Goal: Use online tool/utility: Utilize a website feature to perform a specific function

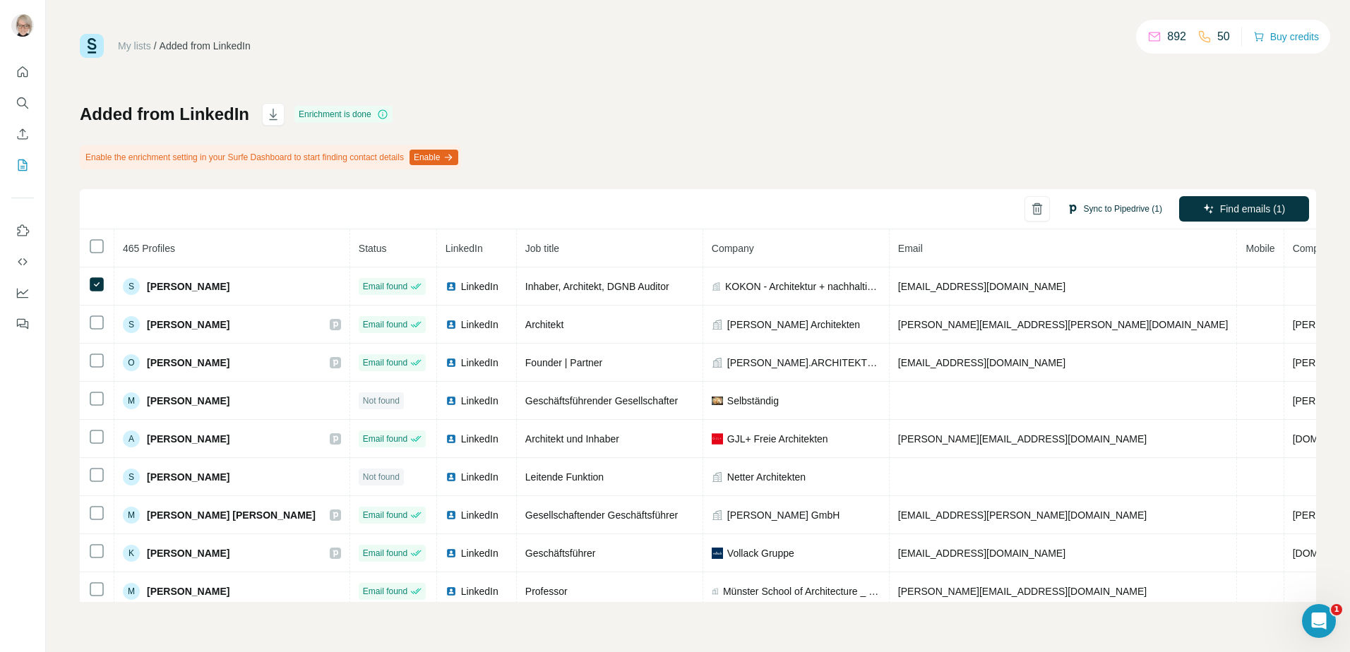
click at [1098, 208] on button "Sync to Pipedrive (1)" at bounding box center [1114, 208] width 115 height 21
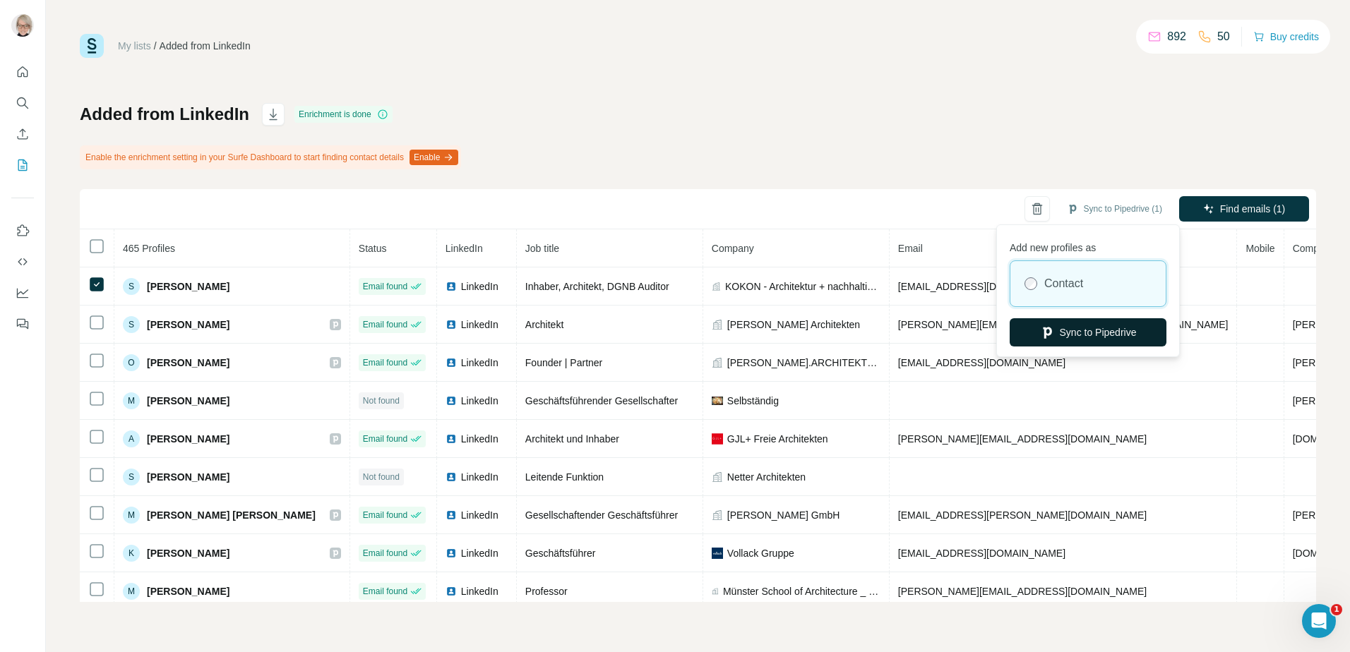
click at [1076, 331] on button "Sync to Pipedrive" at bounding box center [1087, 332] width 157 height 28
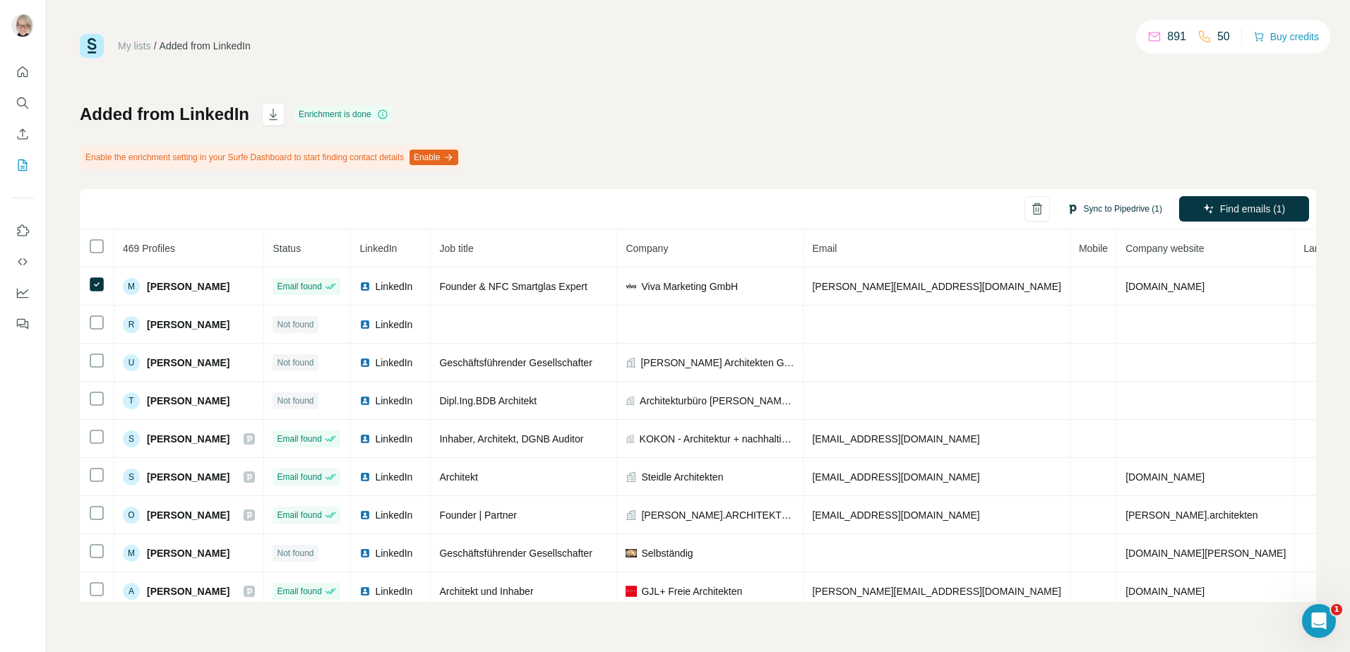
click at [1098, 206] on button "Sync to Pipedrive (1)" at bounding box center [1114, 208] width 115 height 21
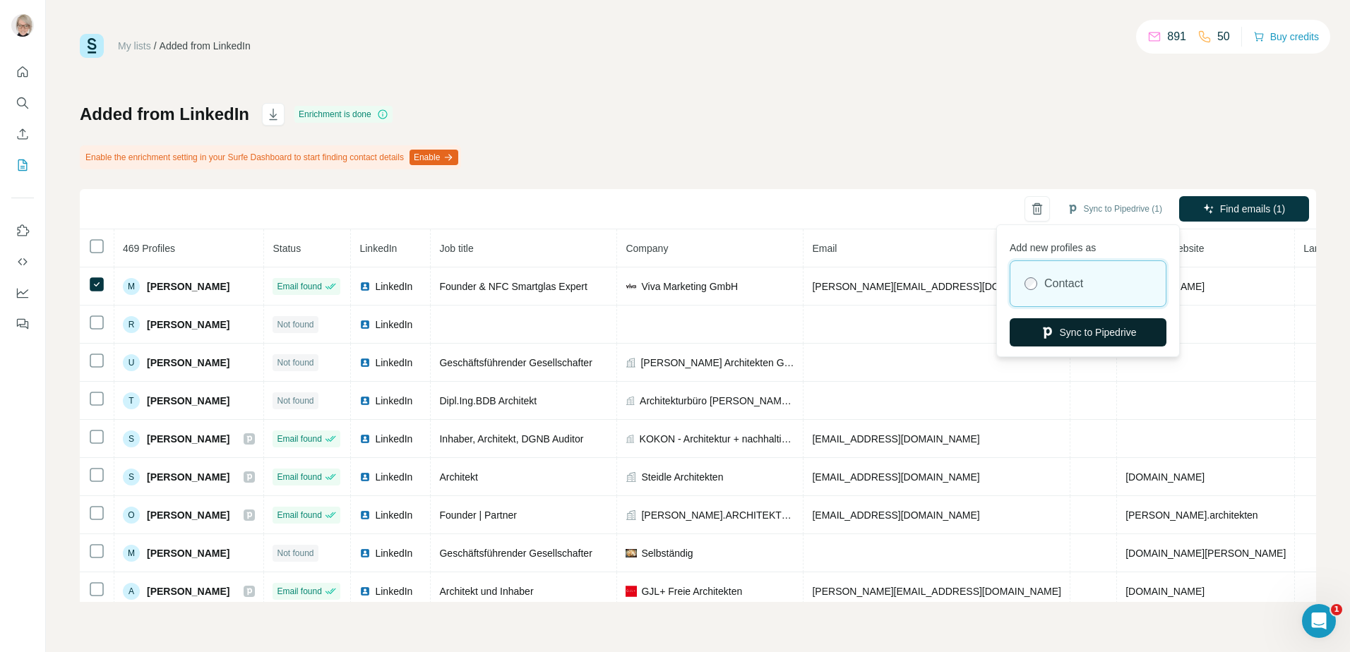
click at [1067, 334] on button "Sync to Pipedrive" at bounding box center [1087, 332] width 157 height 28
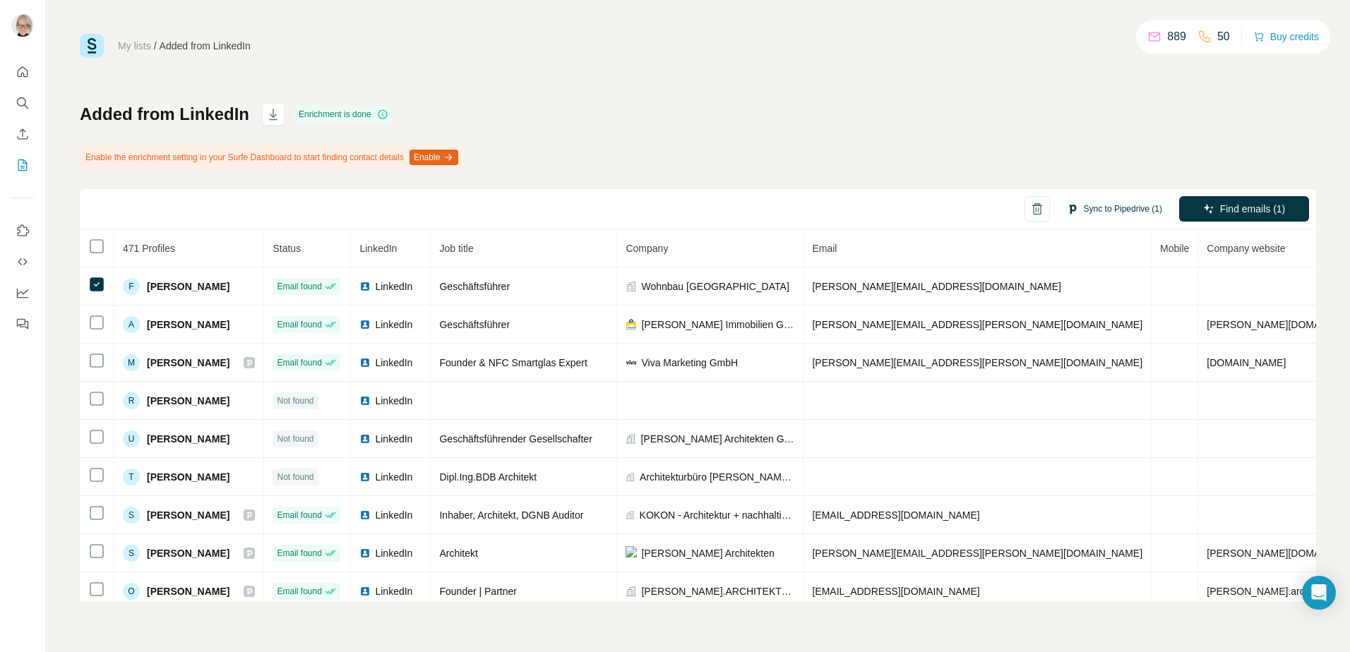
click at [1093, 207] on button "Sync to Pipedrive (1)" at bounding box center [1114, 208] width 115 height 21
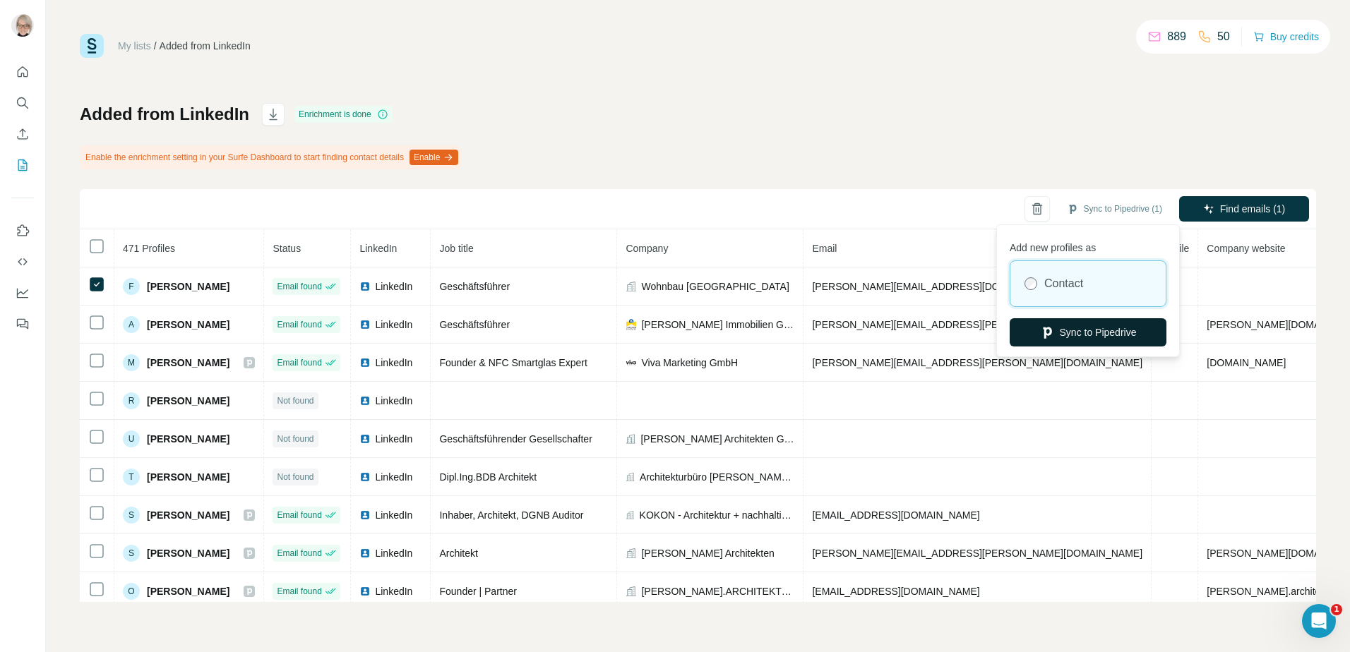
click at [1081, 335] on button "Sync to Pipedrive" at bounding box center [1087, 332] width 157 height 28
